Goal: Task Accomplishment & Management: Manage account settings

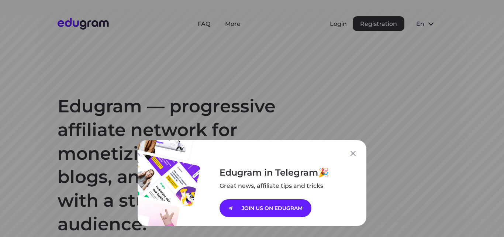
click at [336, 26] on div "Edugram in Telegram Great news, affiliate tips and tricks JOIN US ON EDUGRAM" at bounding box center [252, 118] width 504 height 237
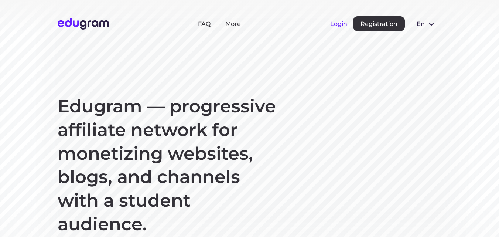
click at [337, 25] on button "Login" at bounding box center [338, 23] width 17 height 7
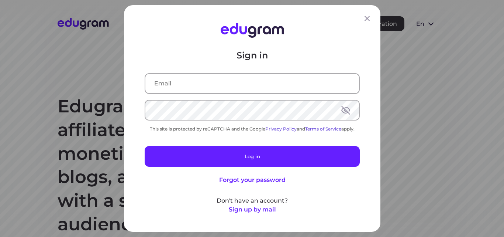
type input "[EMAIL_ADDRESS][DOMAIN_NAME]"
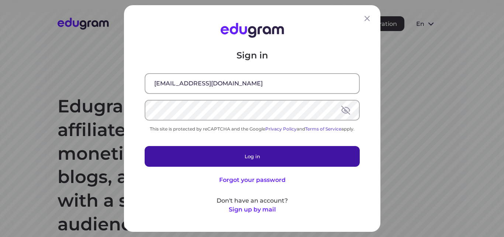
click at [236, 151] on button "Log in" at bounding box center [252, 156] width 215 height 21
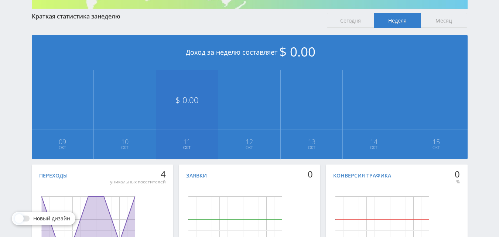
scroll to position [17, 0]
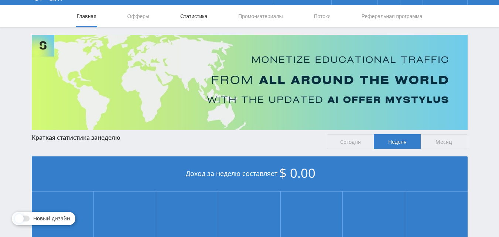
click at [192, 16] on link "Статистика" at bounding box center [193, 16] width 29 height 22
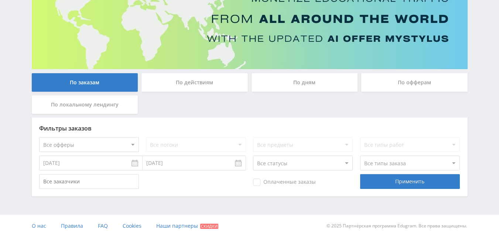
scroll to position [78, 0]
click at [410, 84] on div "По офферам" at bounding box center [414, 82] width 106 height 18
click at [0, 0] on input "По офферам" at bounding box center [0, 0] width 0 height 0
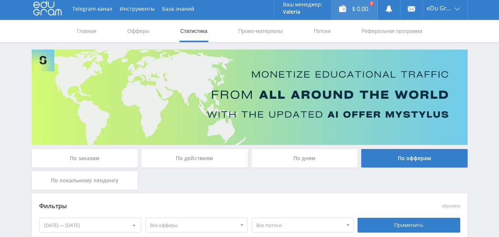
scroll to position [0, 0]
